Goal: Task Accomplishment & Management: Use online tool/utility

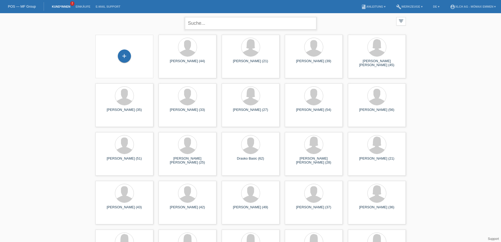
click at [198, 23] on input "text" at bounding box center [250, 23] width 131 height 12
paste input "[PERSON_NAME]"
type input "[PERSON_NAME]"
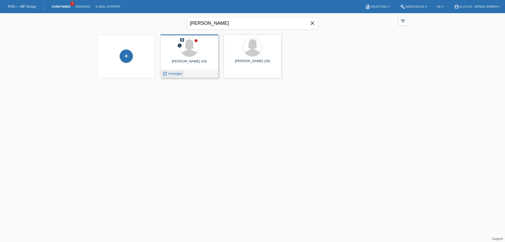
click at [177, 76] on div "launch Anzeigen" at bounding box center [173, 74] width 24 height 8
click at [176, 71] on span "Anzeigen" at bounding box center [175, 73] width 14 height 4
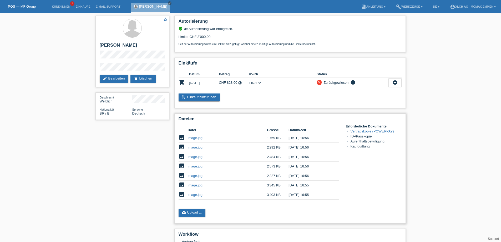
click at [201, 138] on link "image.jpg" at bounding box center [195, 138] width 15 height 4
click at [200, 149] on link "image.jpg" at bounding box center [195, 147] width 15 height 4
click at [195, 157] on link "image.jpg" at bounding box center [195, 157] width 15 height 4
click at [199, 194] on link "image.jpg" at bounding box center [195, 194] width 15 height 4
click at [196, 187] on link "image.jpg" at bounding box center [195, 185] width 15 height 4
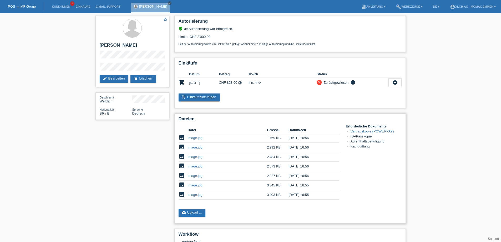
click at [196, 166] on link "image.jpg" at bounding box center [195, 166] width 15 height 4
click at [198, 166] on link "image.jpg" at bounding box center [195, 166] width 15 height 4
click at [200, 195] on link "image.jpg" at bounding box center [195, 194] width 15 height 4
click at [197, 186] on link "image.jpg" at bounding box center [195, 185] width 15 height 4
click at [197, 176] on link "image.jpg" at bounding box center [195, 175] width 15 height 4
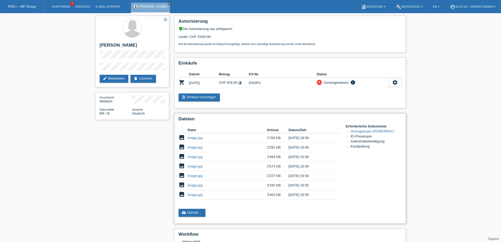
click at [196, 138] on link "image.jpg" at bounding box center [195, 138] width 15 height 4
click at [202, 147] on td "image.jpg" at bounding box center [227, 146] width 79 height 9
click at [201, 148] on link "image.jpg" at bounding box center [195, 147] width 15 height 4
click at [189, 158] on link "image.jpg" at bounding box center [195, 157] width 15 height 4
click at [192, 166] on link "image.jpg" at bounding box center [195, 166] width 15 height 4
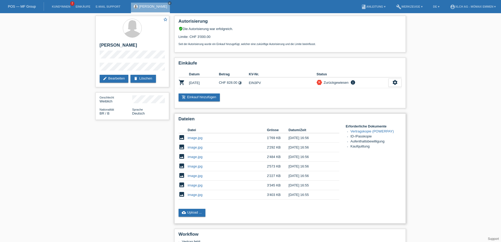
click at [196, 177] on link "image.jpg" at bounding box center [195, 175] width 15 height 4
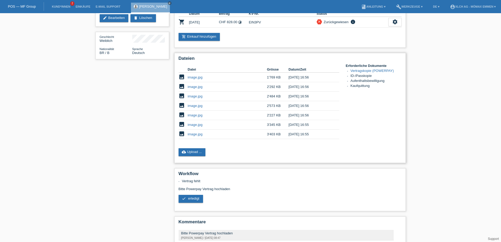
scroll to position [79, 0]
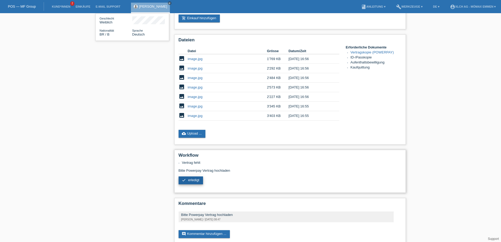
click at [196, 181] on span "erledigt" at bounding box center [193, 180] width 11 height 4
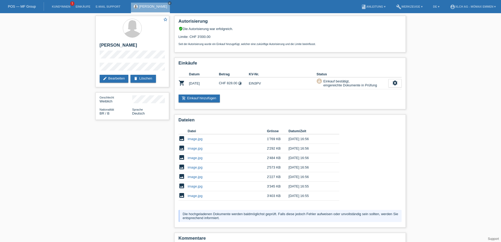
scroll to position [43, 0]
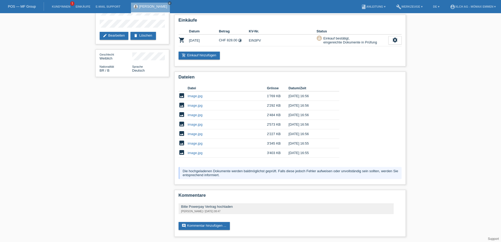
click at [24, 6] on link "POS — MF Group" at bounding box center [22, 6] width 28 height 4
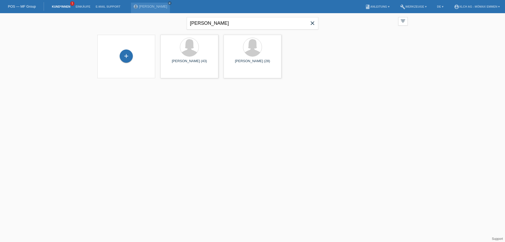
click at [314, 24] on icon "close" at bounding box center [312, 23] width 6 height 6
paste input "Mary Wangui Waruingi"
type input "Mary Wangui Waruingi"
click at [175, 71] on span "Anzeigen" at bounding box center [175, 73] width 14 height 4
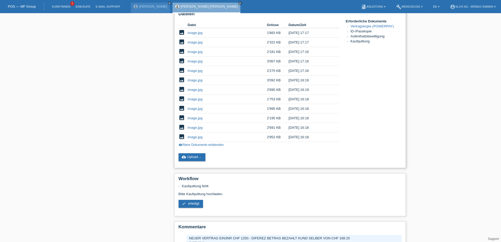
scroll to position [131, 0]
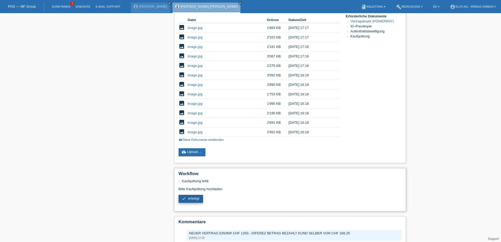
click at [198, 200] on link "check erledigt" at bounding box center [190, 199] width 24 height 8
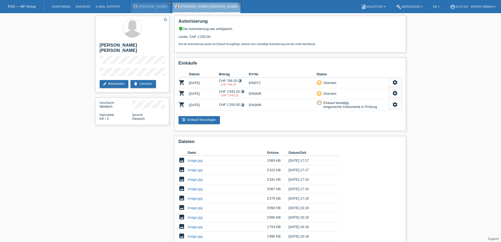
scroll to position [129, 0]
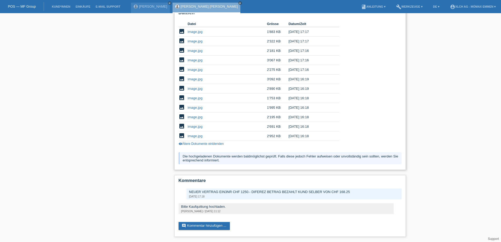
click at [195, 136] on link "image.jpg" at bounding box center [195, 136] width 15 height 4
click at [196, 126] on link "image.jpg" at bounding box center [195, 126] width 15 height 4
click at [194, 117] on link "image.jpg" at bounding box center [195, 117] width 15 height 4
click at [200, 32] on link "image.jpg" at bounding box center [195, 32] width 15 height 4
click at [195, 42] on link "image.jpg" at bounding box center [195, 41] width 15 height 4
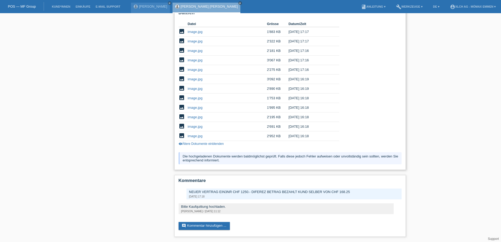
click at [199, 52] on link "image.jpg" at bounding box center [195, 51] width 15 height 4
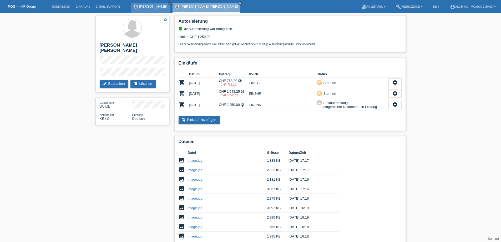
click at [146, 9] on div "Adriana Vitaliano close" at bounding box center [150, 8] width 39 height 11
click at [156, 8] on link "[PERSON_NAME]" at bounding box center [153, 6] width 28 height 4
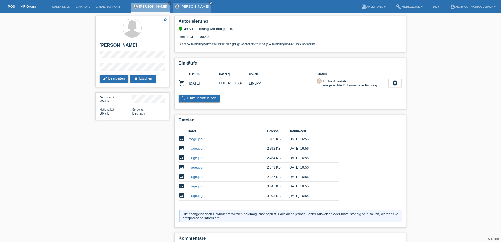
click at [207, 6] on link "[PERSON_NAME]" at bounding box center [195, 6] width 28 height 4
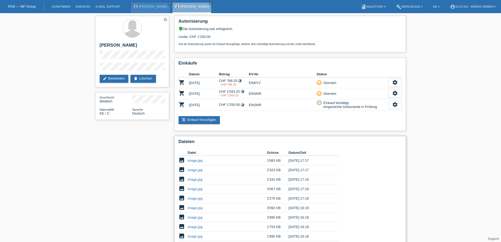
click at [371, 171] on div "Datei Grösse Datum/Zeit image image.jpg 1'883 KB [DATE] 17:17 delete image" at bounding box center [289, 212] width 223 height 130
